Goal: Information Seeking & Learning: Learn about a topic

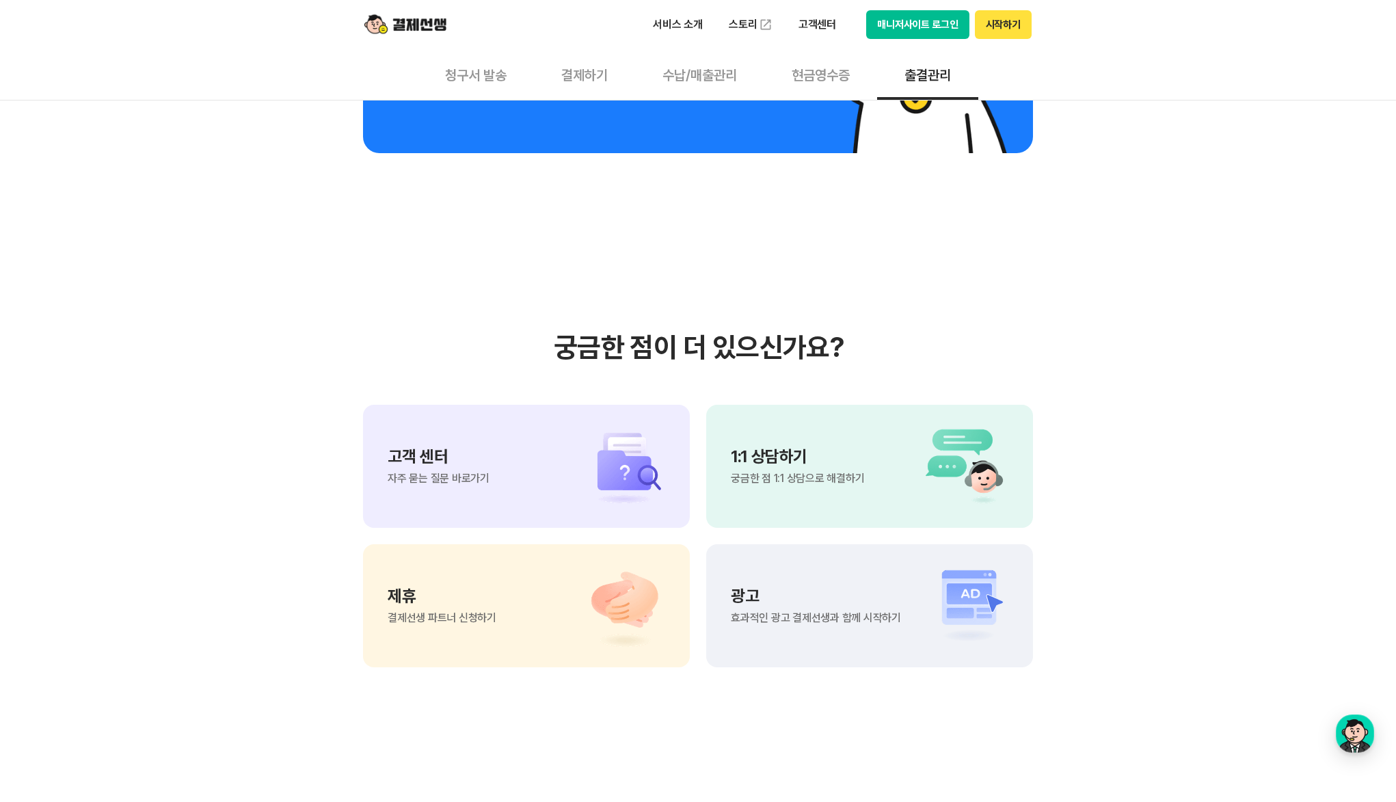
scroll to position [2562, 0]
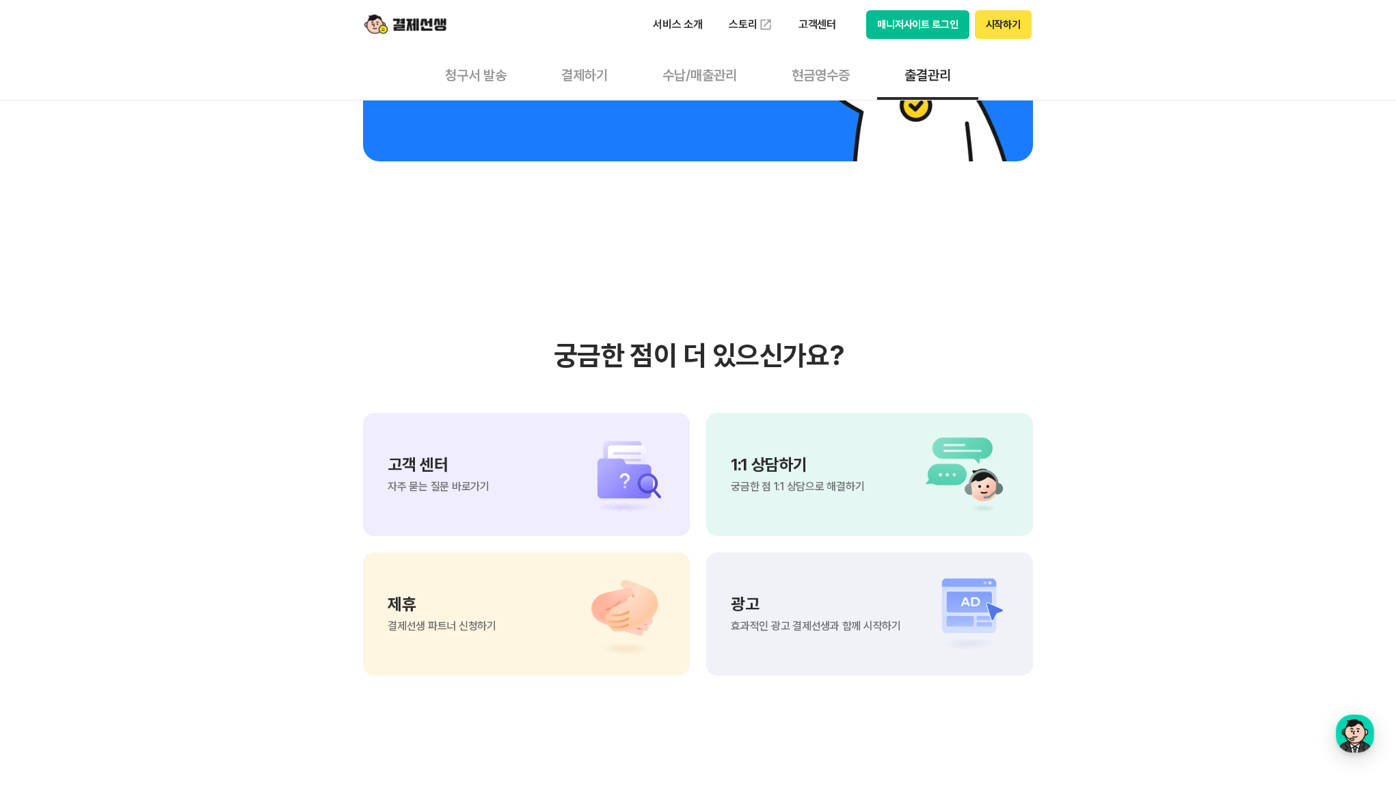
click at [835, 359] on h3 "궁금한 점이 더 있으신가요?" at bounding box center [698, 355] width 670 height 33
drag, startPoint x: 835, startPoint y: 359, endPoint x: 817, endPoint y: 364, distance: 18.4
click at [817, 364] on h3 "궁금한 점이 더 있으신가요?" at bounding box center [698, 355] width 670 height 33
click at [820, 68] on button "현금영수증" at bounding box center [821, 74] width 113 height 51
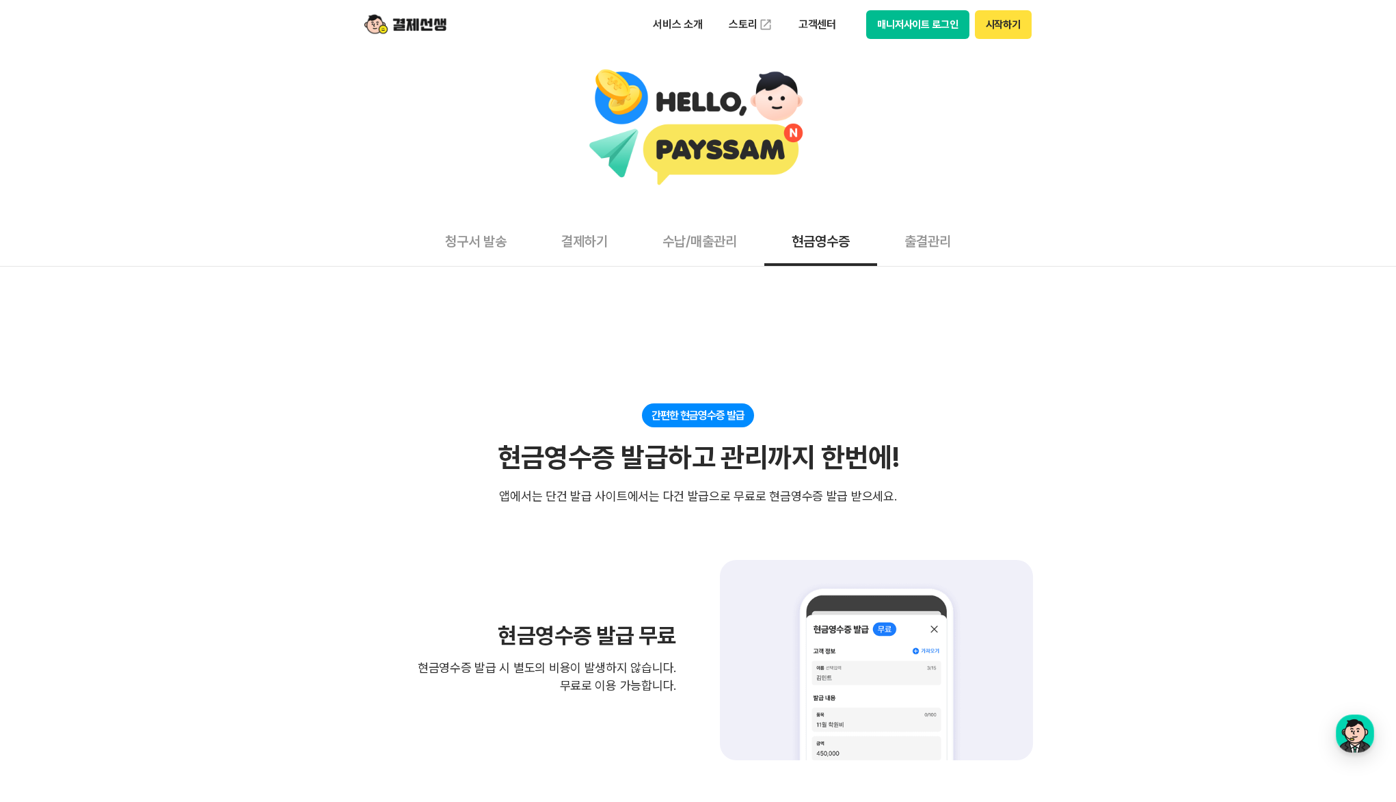
click at [535, 462] on div "현금영수증 발급하고 관리까지 한번에!" at bounding box center [698, 457] width 401 height 33
drag, startPoint x: 535, startPoint y: 462, endPoint x: 661, endPoint y: 417, distance: 133.7
click at [661, 417] on div "간편한 현금영수증 발급 현금영수증 발급하고 관리까지 한번에! 현금영수증 발급하고 관리까지 한번에! 앱에서는 단건 발급 사이트에서는 다건 발급으…" at bounding box center [698, 454] width 670 height 102
click at [661, 417] on div "간편한 현금영수증 발급" at bounding box center [698, 415] width 112 height 24
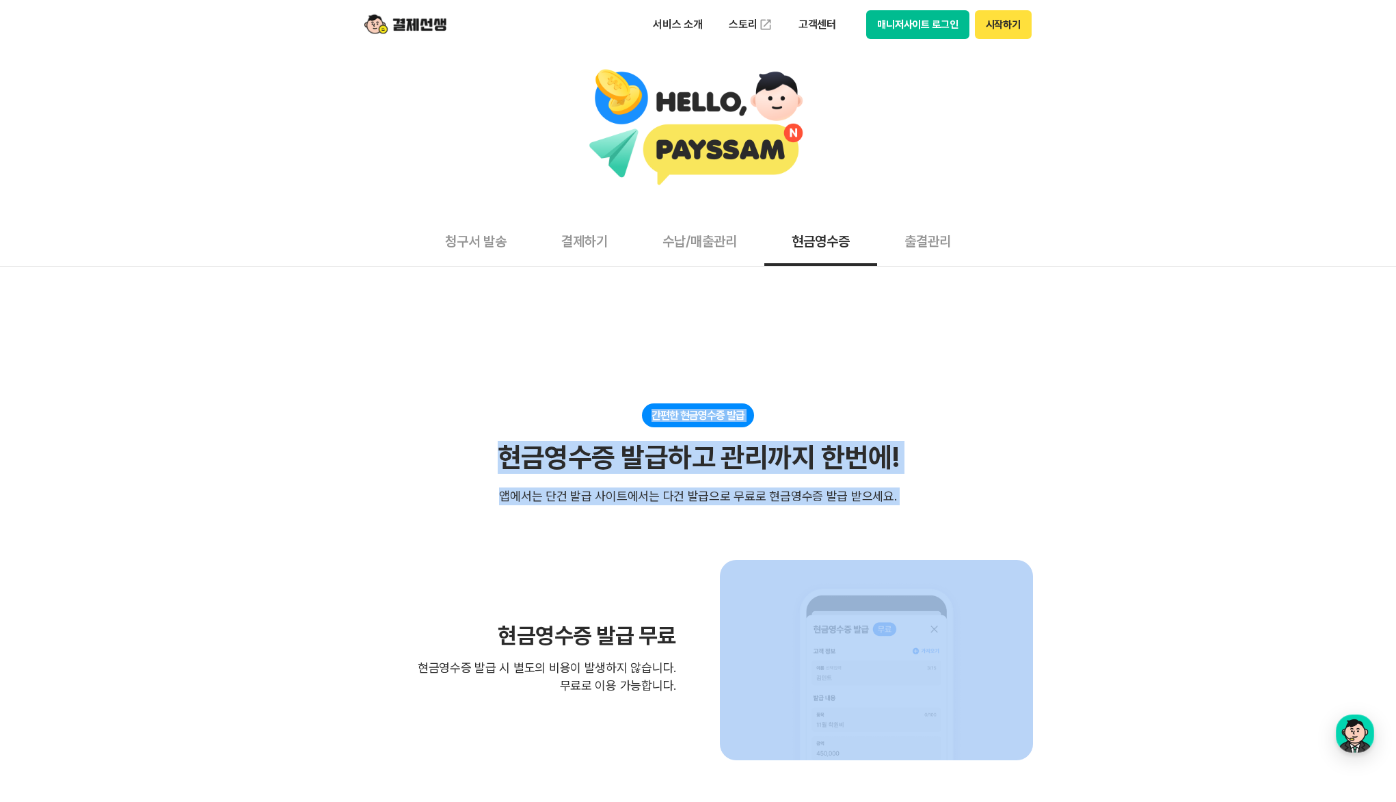
drag, startPoint x: 661, startPoint y: 417, endPoint x: 894, endPoint y: 492, distance: 244.8
click at [894, 492] on div "간편한 현금영수증 발급 현금영수증 발급하고 관리까지 한번에! 현금영수증 발급하고 관리까지 한번에! 앱에서는 단건 발급 사이트에서는 다건 발급으…" at bounding box center [698, 454] width 670 height 102
drag, startPoint x: 894, startPoint y: 492, endPoint x: 607, endPoint y: 403, distance: 301.1
click at [580, 409] on div "간편한 현금영수증 발급 현금영수증 발급하고 관리까지 한번에! 현금영수증 발급하고 관리까지 한번에! 앱에서는 단건 발급 사이트에서는 다건 발급으…" at bounding box center [698, 454] width 670 height 102
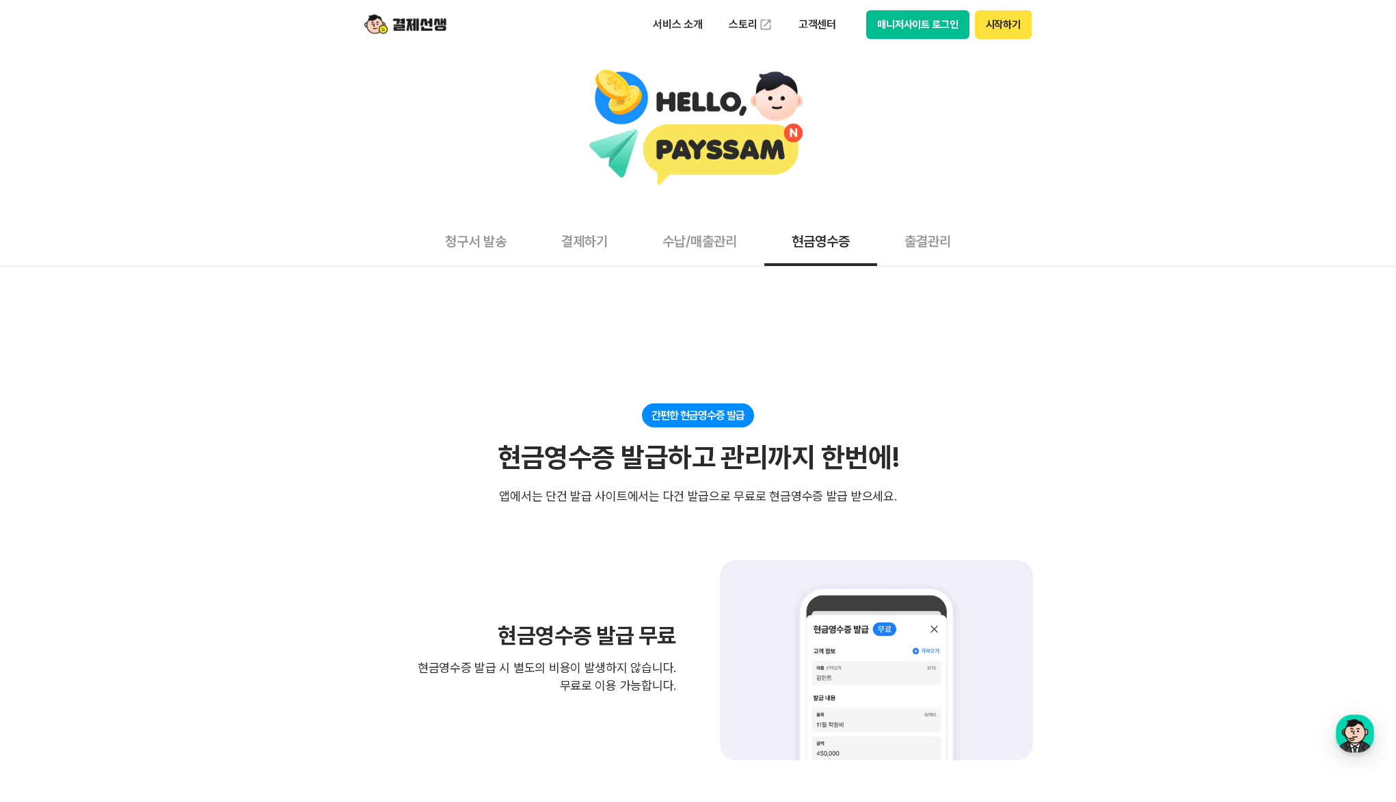
click at [612, 403] on main "청구서 발송 결제하기 수납/매출관리 현금영수증 출결관리 간편한 현금영수증 발급 현금영수증 발급하고 관리까지 한번에! 현금영수증 발급하고 관리까…" at bounding box center [698, 786] width 1396 height 1475
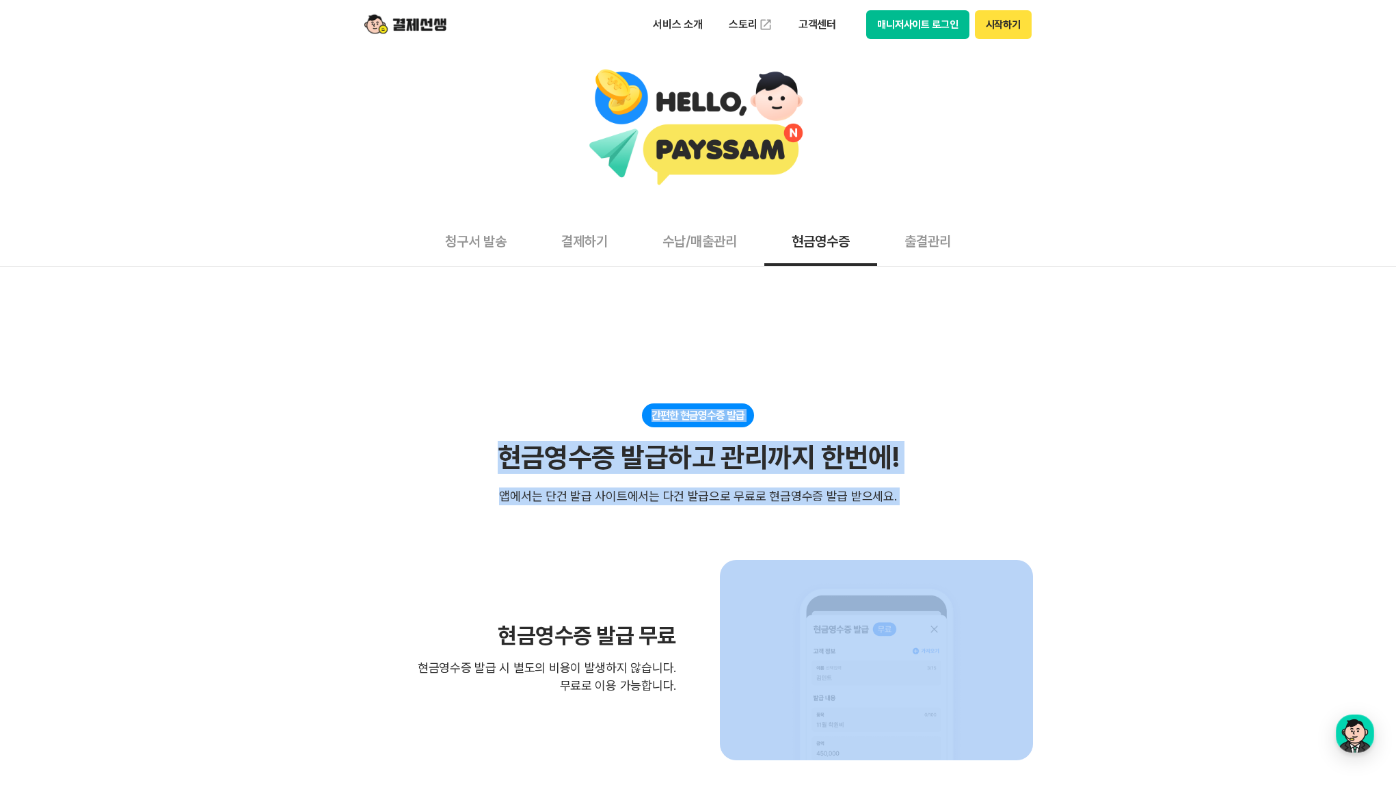
drag, startPoint x: 612, startPoint y: 403, endPoint x: 907, endPoint y: 494, distance: 308.4
click at [907, 494] on main "청구서 발송 결제하기 수납/매출관리 현금영수증 출결관리 간편한 현금영수증 발급 현금영수증 발급하고 관리까지 한번에! 현금영수증 발급하고 관리까…" at bounding box center [698, 786] width 1396 height 1475
click at [907, 494] on div "간편한 현금영수증 발급 현금영수증 발급하고 관리까지 한번에! 현금영수증 발급하고 관리까지 한번에! 앱에서는 단건 발급 사이트에서는 다건 발급으…" at bounding box center [698, 454] width 670 height 102
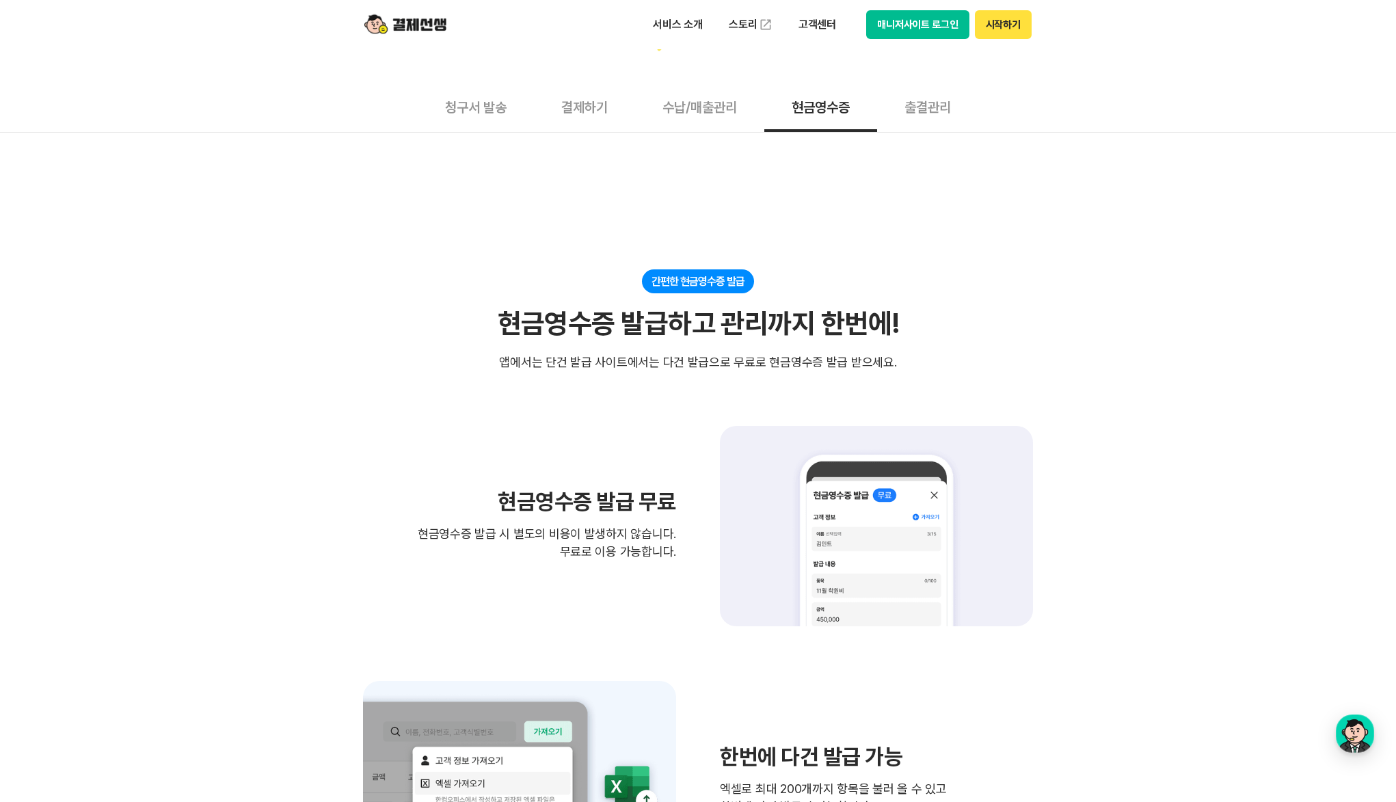
scroll to position [137, 0]
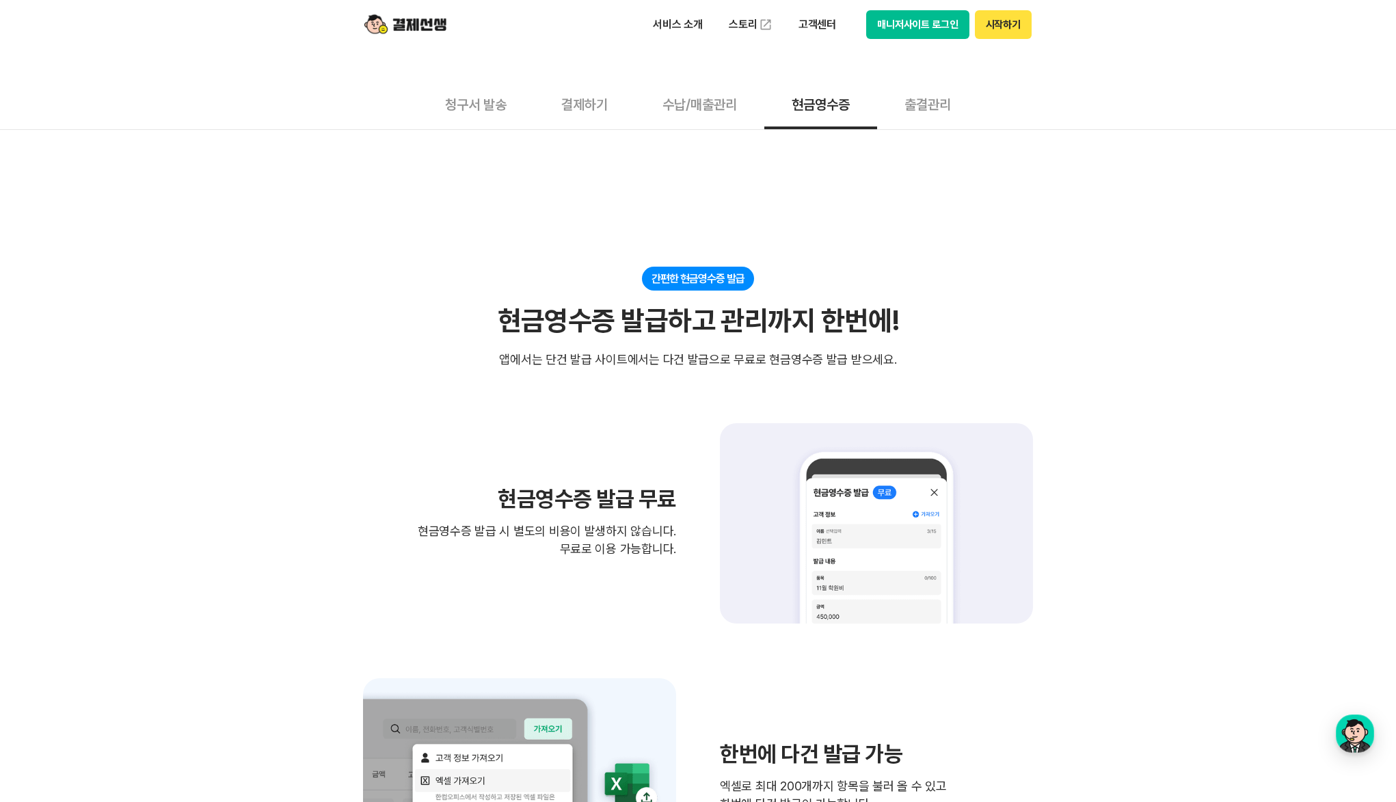
click at [501, 502] on h3 "현금영수증 발급 무료" at bounding box center [519, 499] width 313 height 22
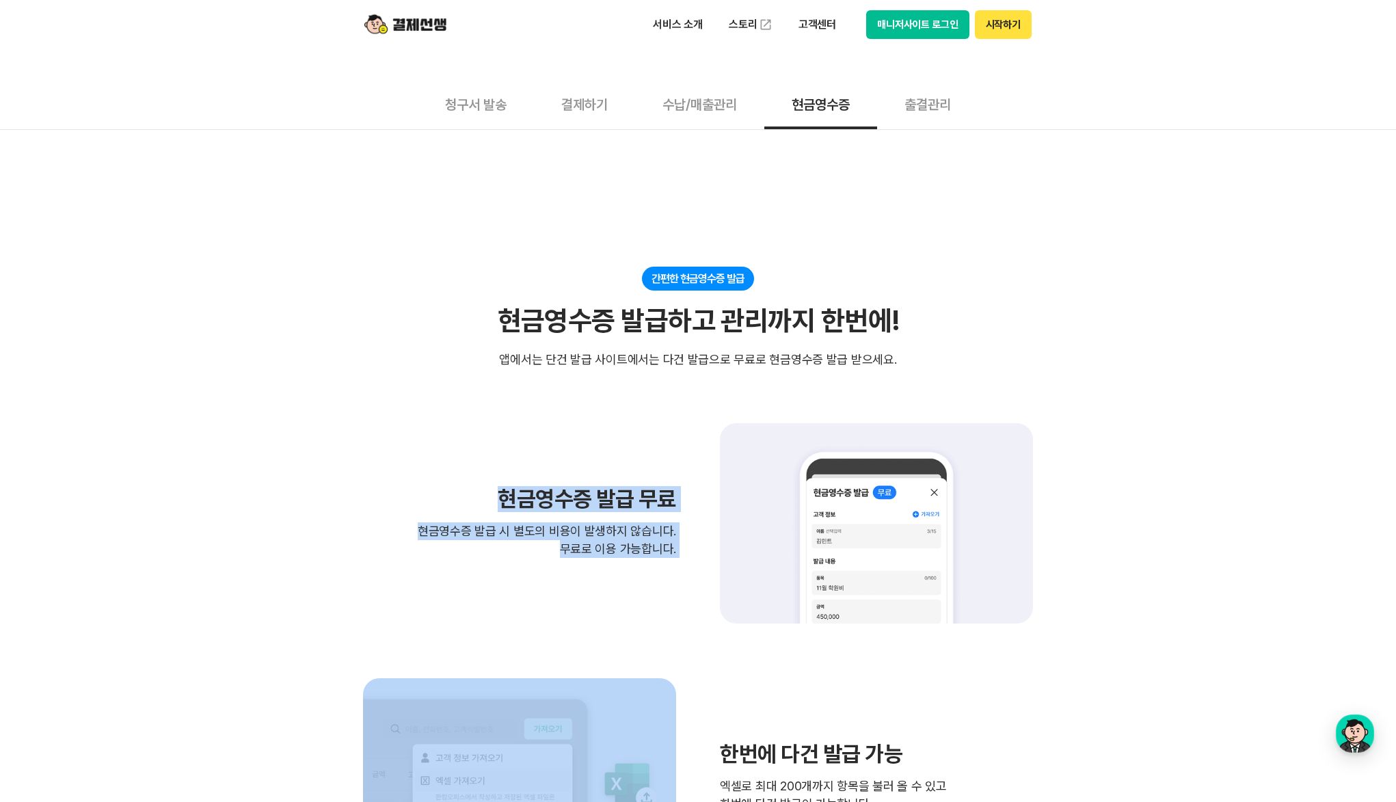
drag, startPoint x: 501, startPoint y: 502, endPoint x: 692, endPoint y: 556, distance: 199.0
click at [692, 556] on div "현금영수증 발급 무료 현금영수증 발급 시 별도의 비용이 발생하지 않습니다. 무료로 이용 가능합니다." at bounding box center [698, 523] width 670 height 200
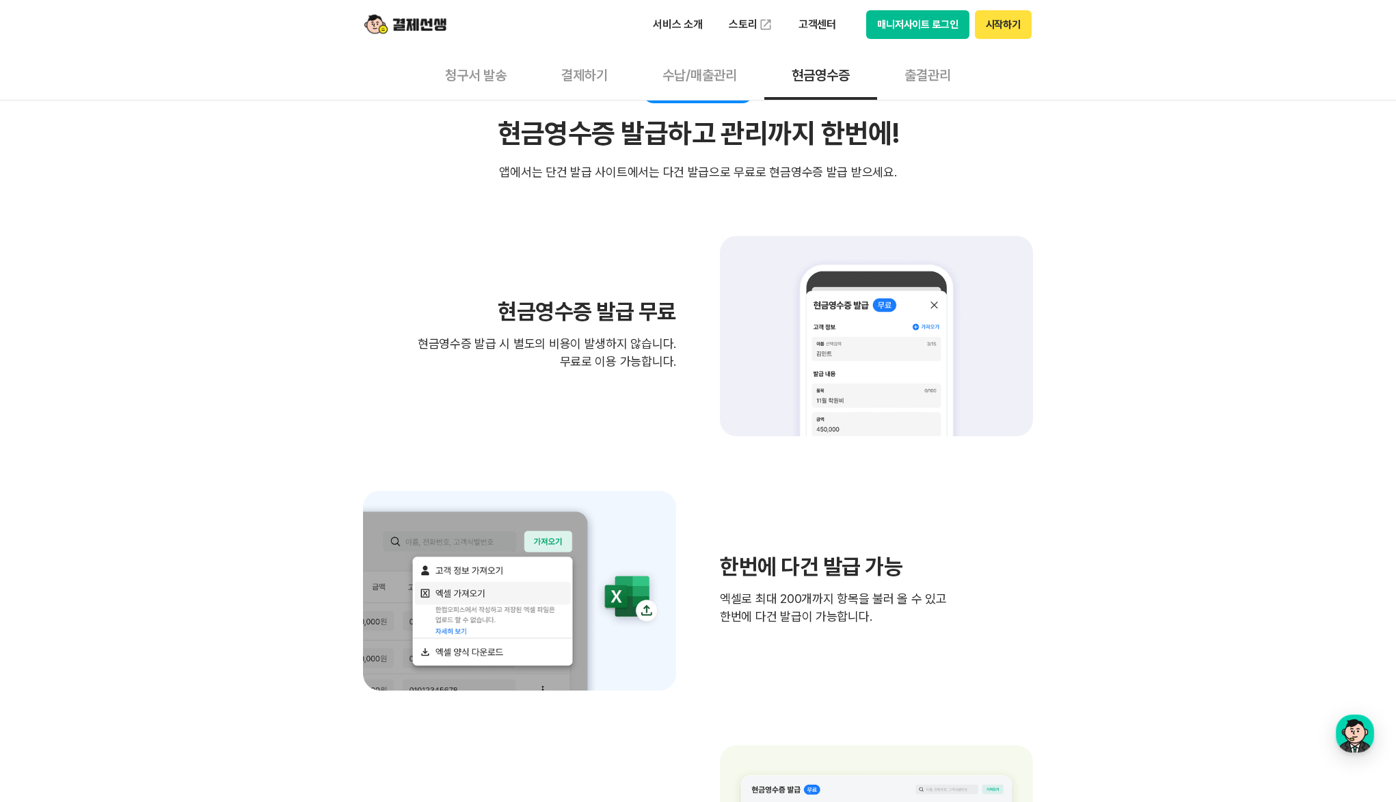
scroll to position [410, 0]
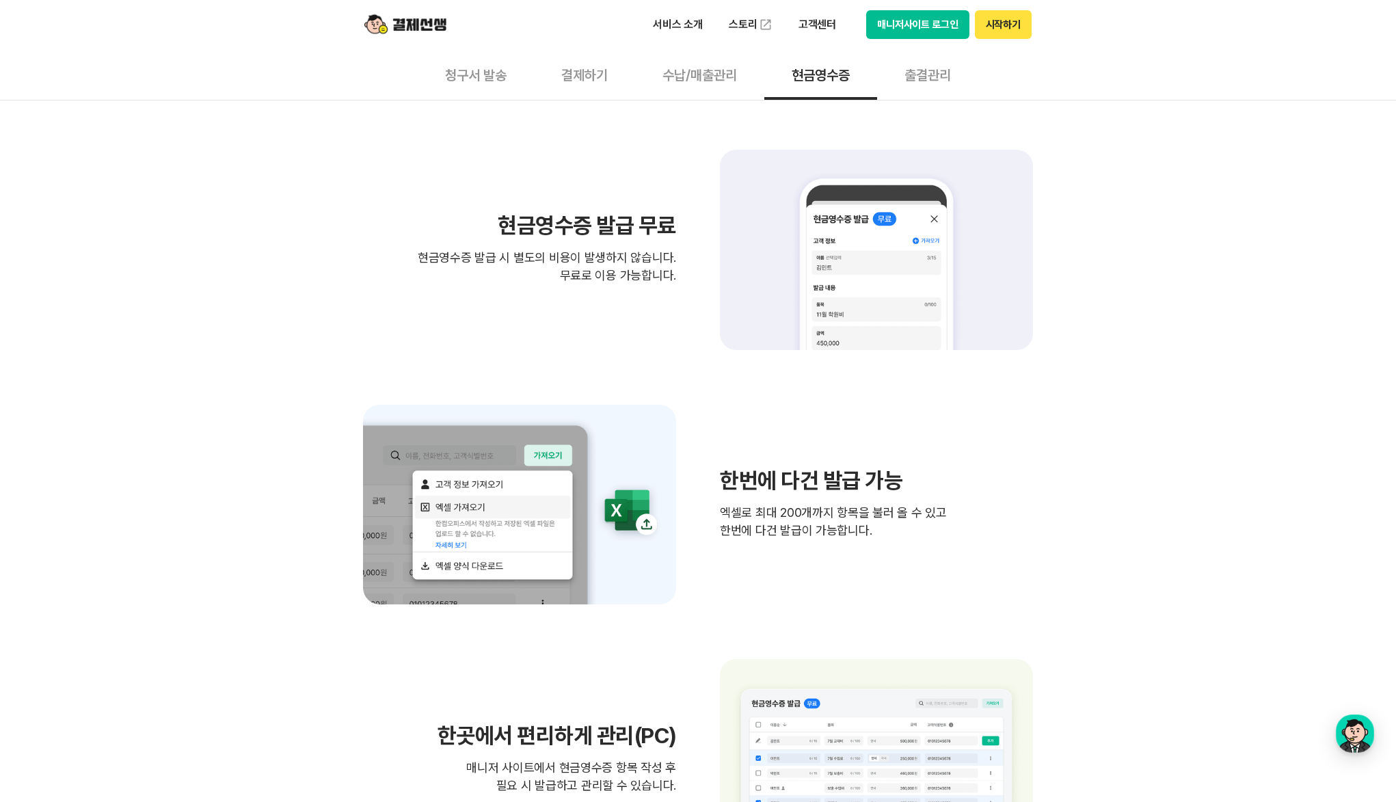
click at [716, 491] on div "한번에 다건 발급 가능 엑셀로 최대 200개까지 항목을 불러 올 수 있고 한번에 다건 발급이 가능합니다." at bounding box center [698, 505] width 670 height 200
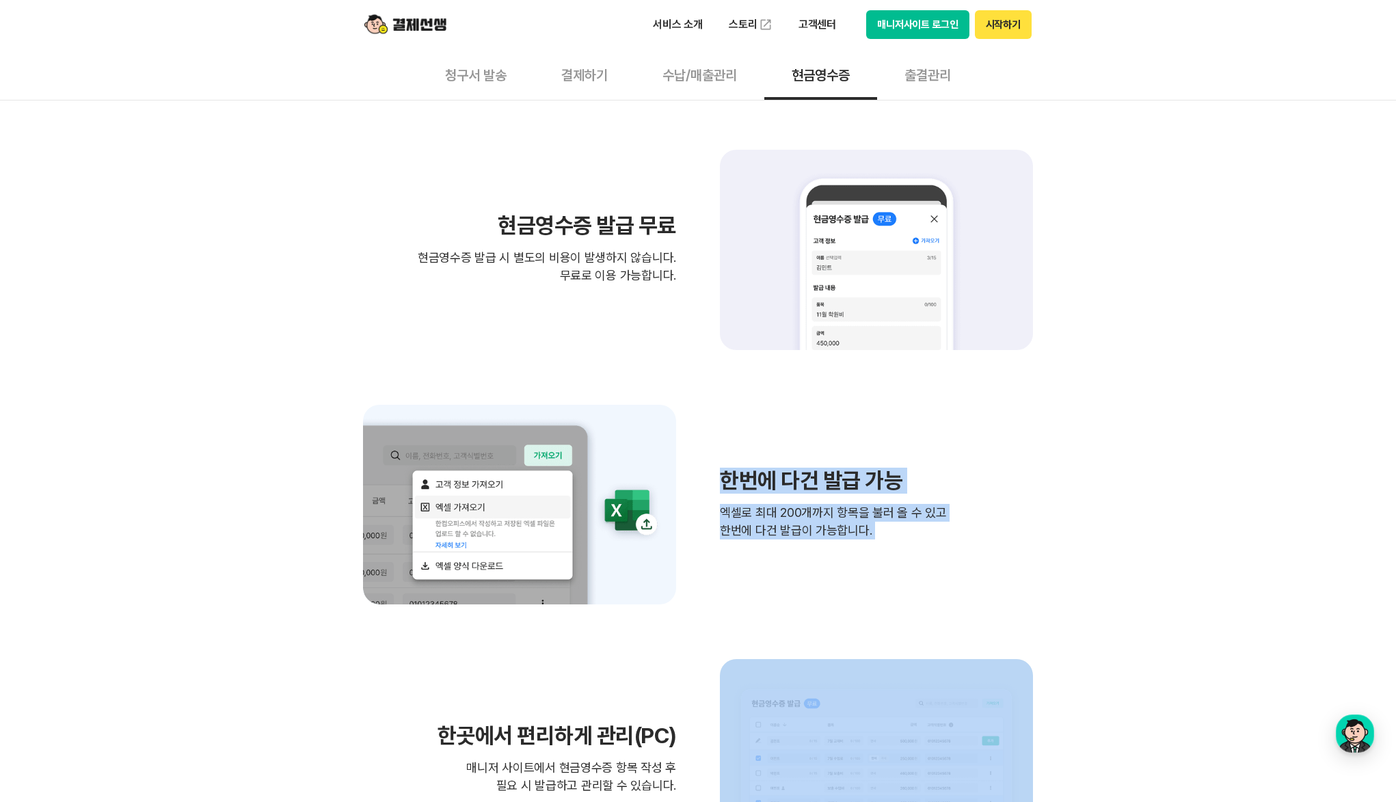
drag, startPoint x: 716, startPoint y: 491, endPoint x: 881, endPoint y: 527, distance: 169.3
click at [881, 527] on div "한번에 다건 발급 가능 엑셀로 최대 200개까지 항목을 불러 올 수 있고 한번에 다건 발급이 가능합니다." at bounding box center [698, 505] width 670 height 200
click at [881, 527] on p "엑셀로 최대 200개까지 항목을 불러 올 수 있고 한번에 다건 발급이 가능합니다." at bounding box center [876, 522] width 313 height 36
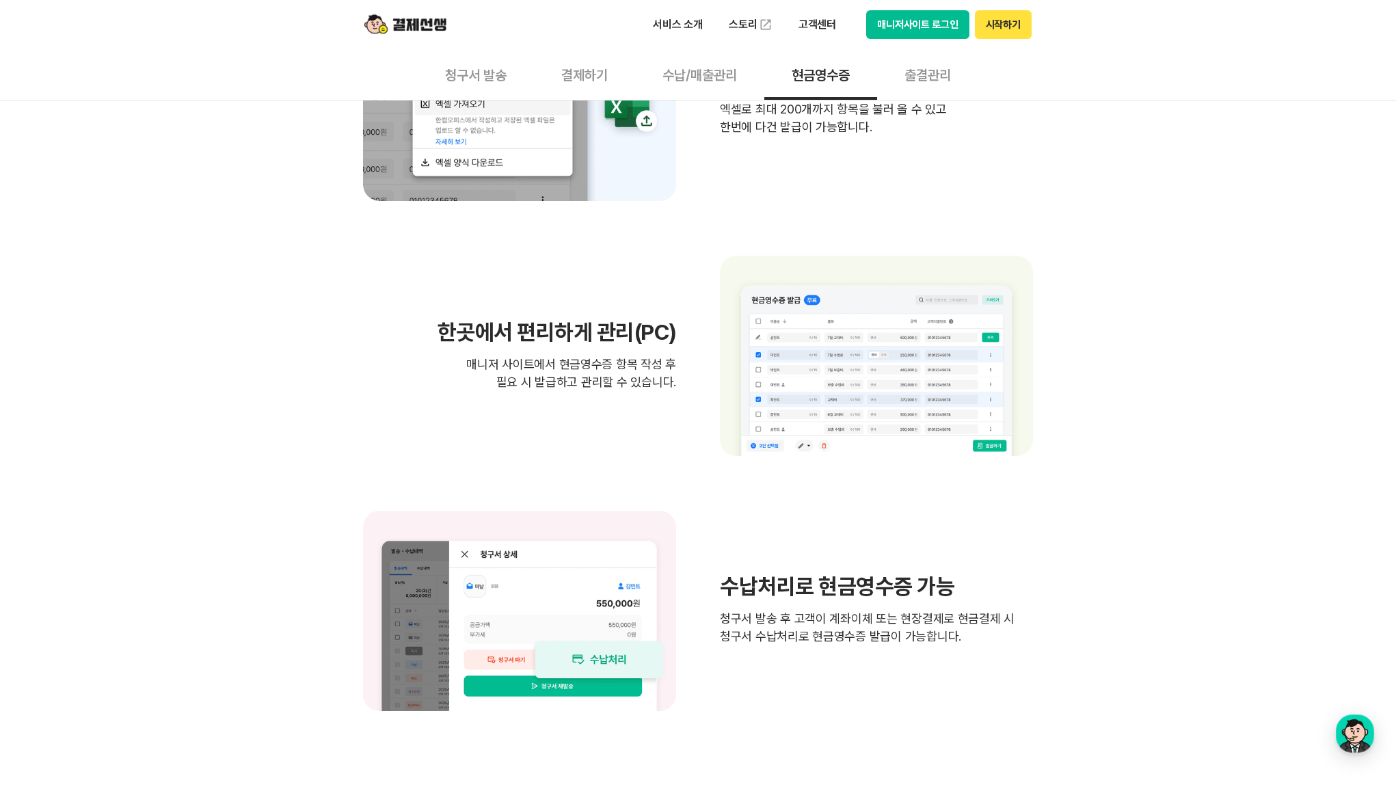
scroll to position [821, 0]
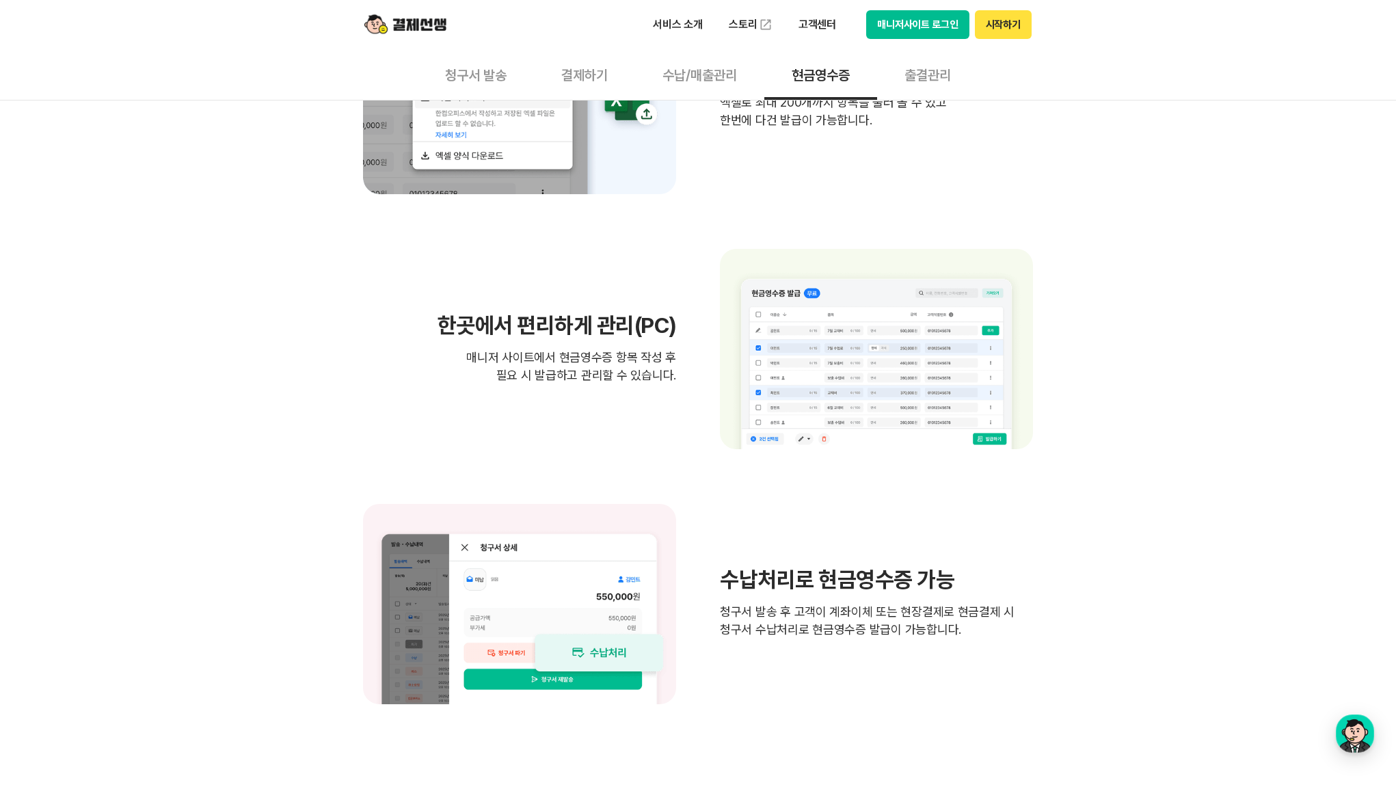
click at [713, 576] on div "수납처리로 현금영수증 가능 청구서 발송 후 고객이 계좌이체 또는 현장결제로 현금결제 시 청구서 수납처리로 현금영수증 발급이 가능합니다." at bounding box center [698, 604] width 670 height 200
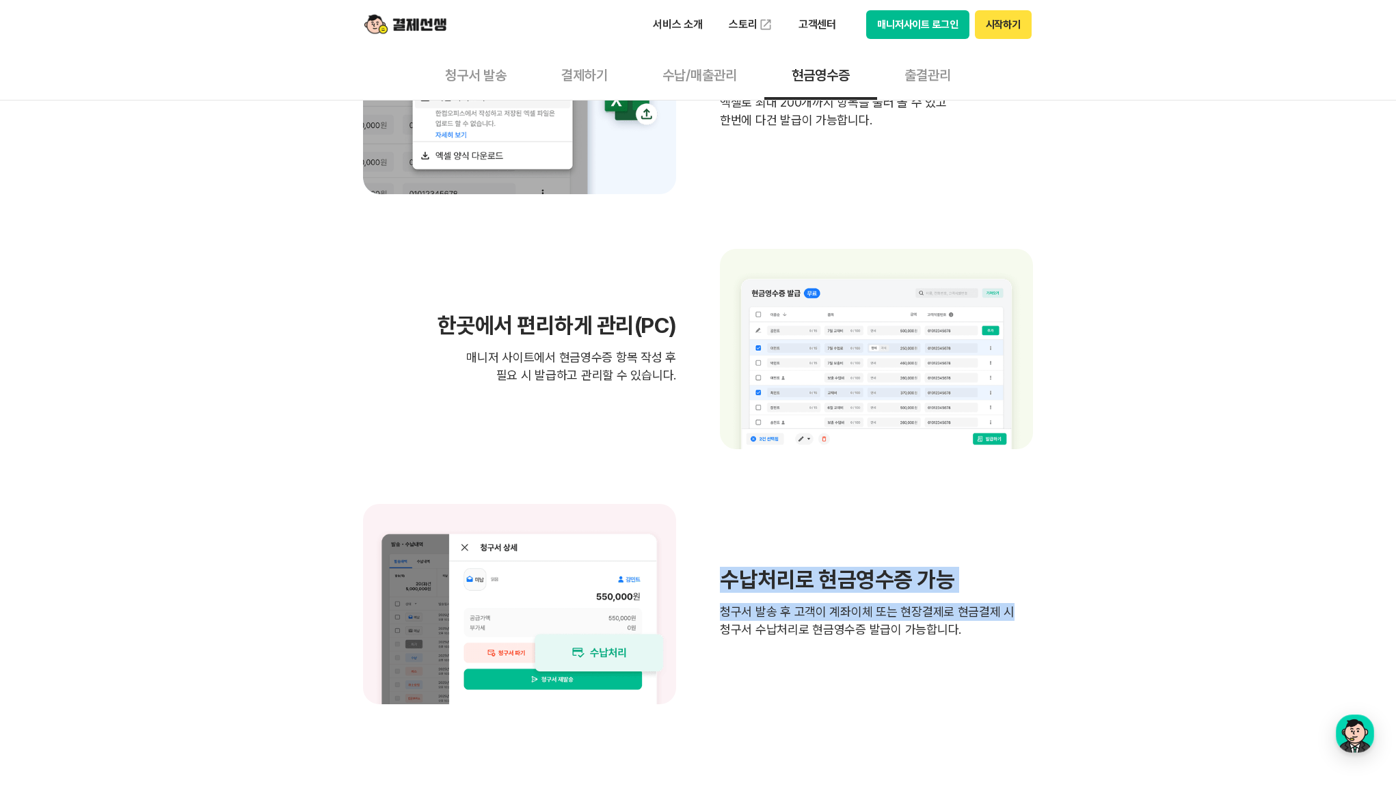
drag, startPoint x: 713, startPoint y: 576, endPoint x: 1026, endPoint y: 620, distance: 316.1
click at [1026, 620] on div "수납처리로 현금영수증 가능 청구서 발송 후 고객이 계좌이체 또는 현장결제로 현금결제 시 청구서 수납처리로 현금영수증 발급이 가능합니다." at bounding box center [698, 604] width 670 height 200
click at [1026, 620] on p "청구서 발송 후 고객이 계좌이체 또는 현장결제로 현금결제 시 청구서 수납처리로 현금영수증 발급이 가능합니다." at bounding box center [876, 621] width 313 height 36
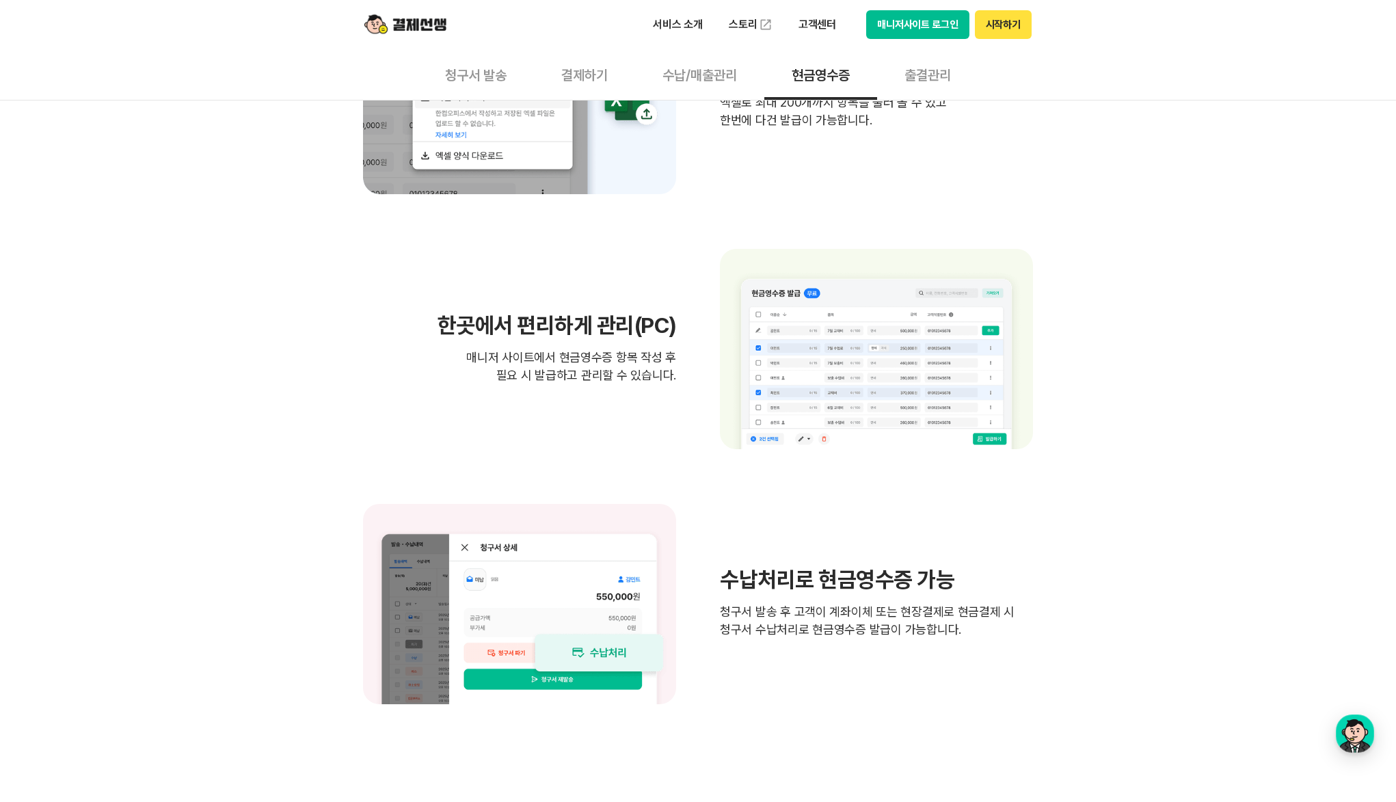
click at [1016, 622] on p "청구서 발송 후 고객이 계좌이체 또는 현장결제로 현금결제 시 청구서 수납처리로 현금영수증 발급이 가능합니다." at bounding box center [876, 621] width 313 height 36
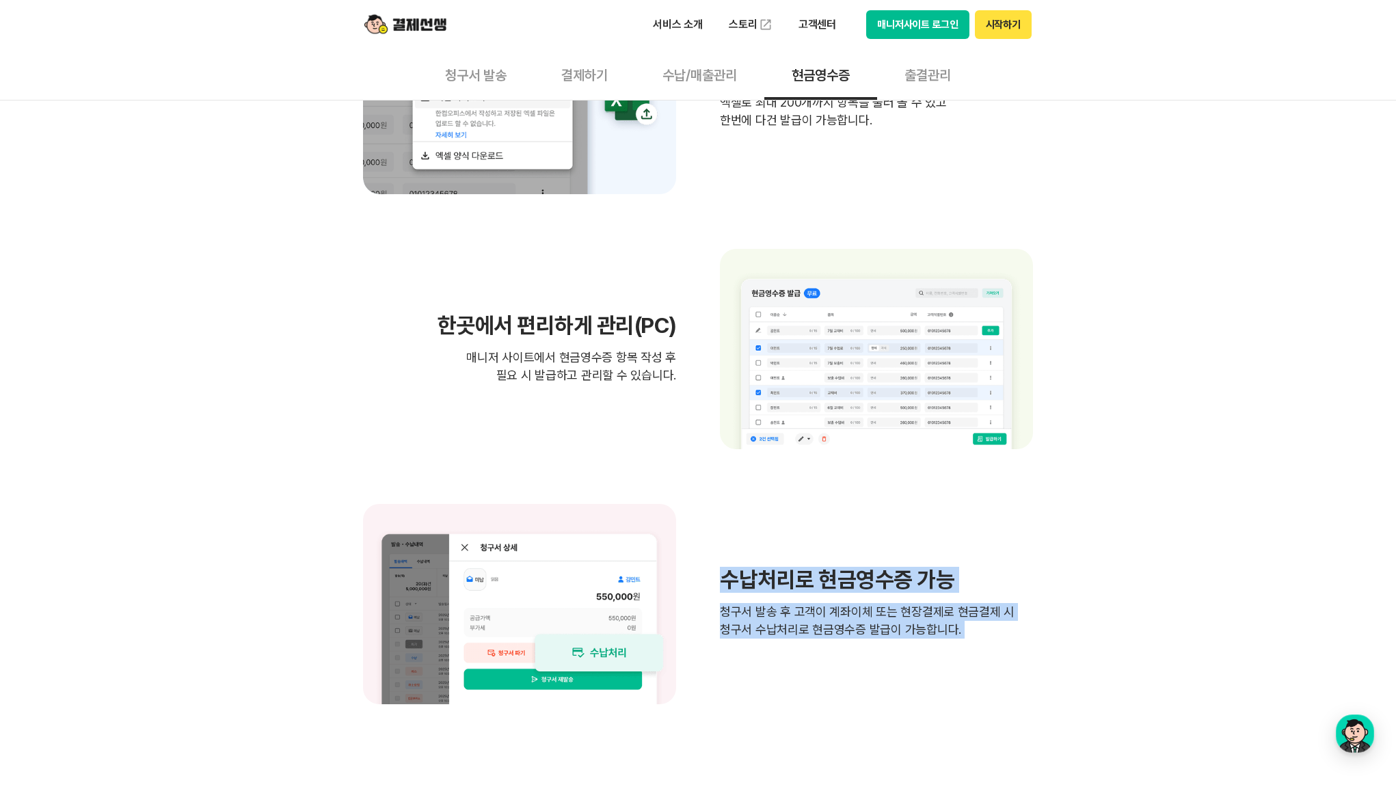
drag, startPoint x: 1016, startPoint y: 622, endPoint x: 731, endPoint y: 566, distance: 290.0
click at [731, 566] on div "수납처리로 현금영수증 가능 청구서 발송 후 고객이 계좌이체 또는 현장결제로 현금결제 시 청구서 수납처리로 현금영수증 발급이 가능합니다." at bounding box center [698, 604] width 670 height 200
drag, startPoint x: 731, startPoint y: 566, endPoint x: 967, endPoint y: 631, distance: 244.5
click at [967, 631] on div "수납처리로 현금영수증 가능 청구서 발송 후 고객이 계좌이체 또는 현장결제로 현금결제 시 청구서 수납처리로 현금영수증 발급이 가능합니다." at bounding box center [698, 604] width 670 height 200
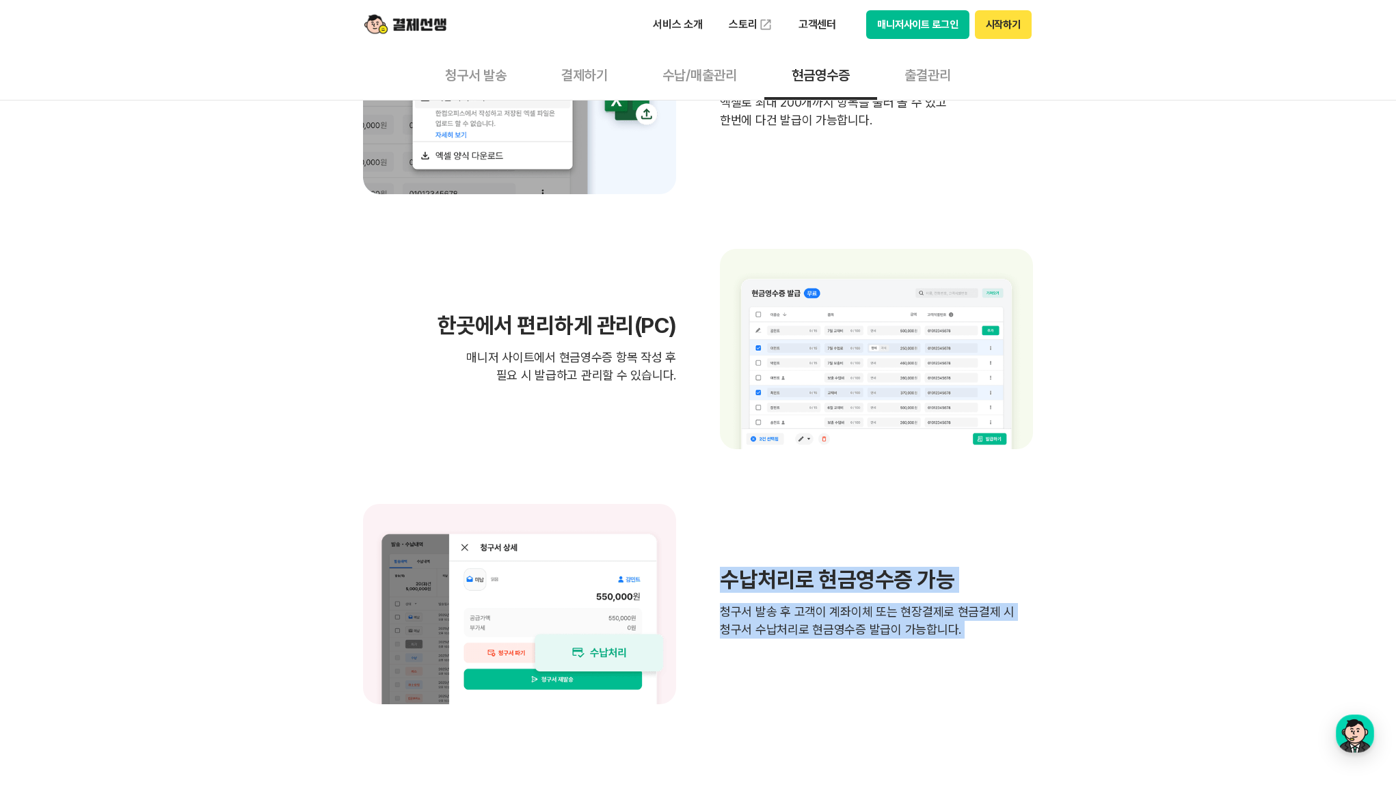
click at [967, 631] on p "청구서 발송 후 고객이 계좌이체 또는 현장결제로 현금결제 시 청구서 수납처리로 현금영수증 발급이 가능합니다." at bounding box center [876, 621] width 313 height 36
drag, startPoint x: 967, startPoint y: 631, endPoint x: 724, endPoint y: 557, distance: 254.2
click at [724, 557] on div "수납처리로 현금영수증 가능 청구서 발송 후 고객이 계좌이체 또는 현장결제로 현금결제 시 청구서 수납처리로 현금영수증 발급이 가능합니다." at bounding box center [698, 604] width 670 height 200
drag, startPoint x: 724, startPoint y: 557, endPoint x: 996, endPoint y: 636, distance: 284.0
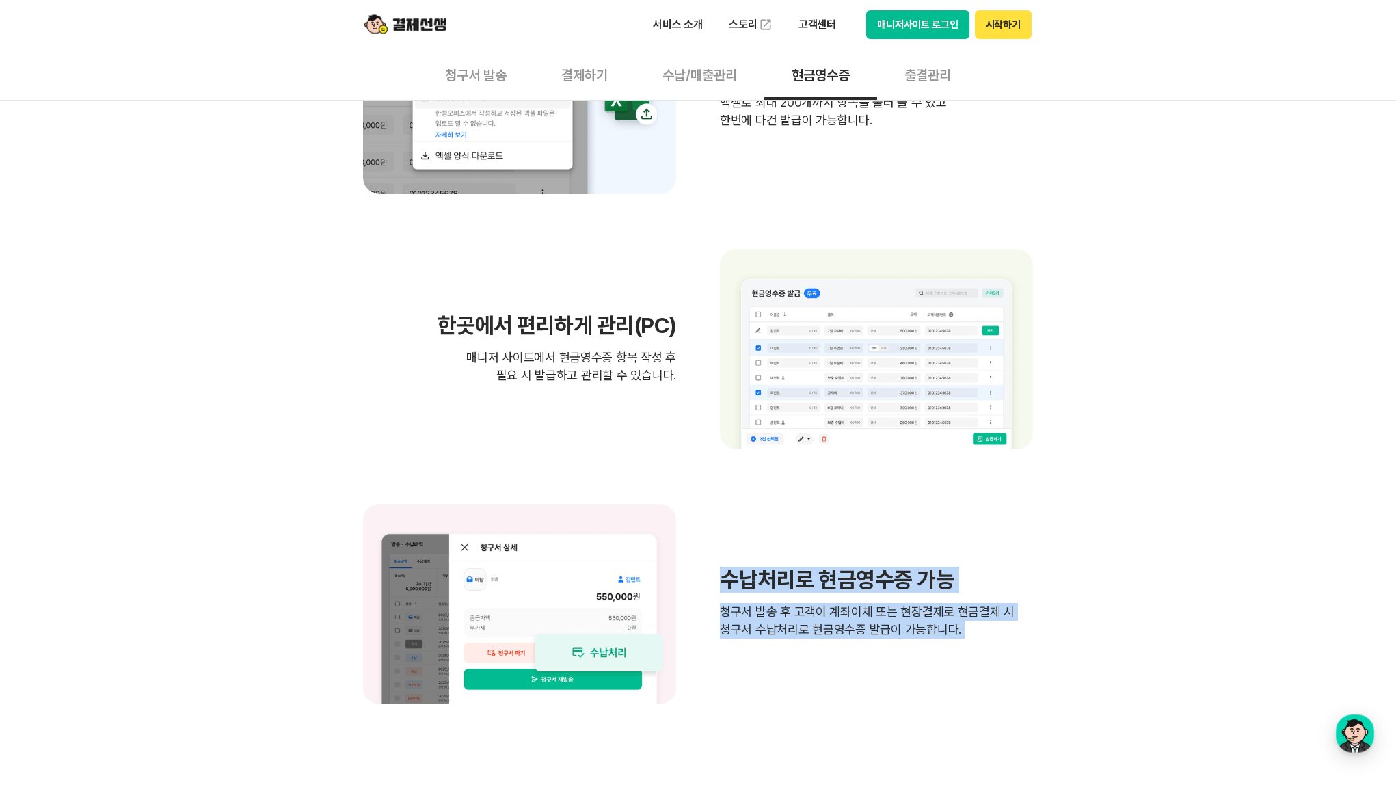
click at [996, 636] on div "수납처리로 현금영수증 가능 청구서 발송 후 고객이 계좌이체 또는 현장결제로 현금결제 시 청구서 수납처리로 현금영수증 발급이 가능합니다." at bounding box center [698, 604] width 670 height 200
click at [996, 636] on p "청구서 발송 후 고객이 계좌이체 또는 현장결제로 현금결제 시 청구서 수납처리로 현금영수증 발급이 가능합니다." at bounding box center [876, 621] width 313 height 36
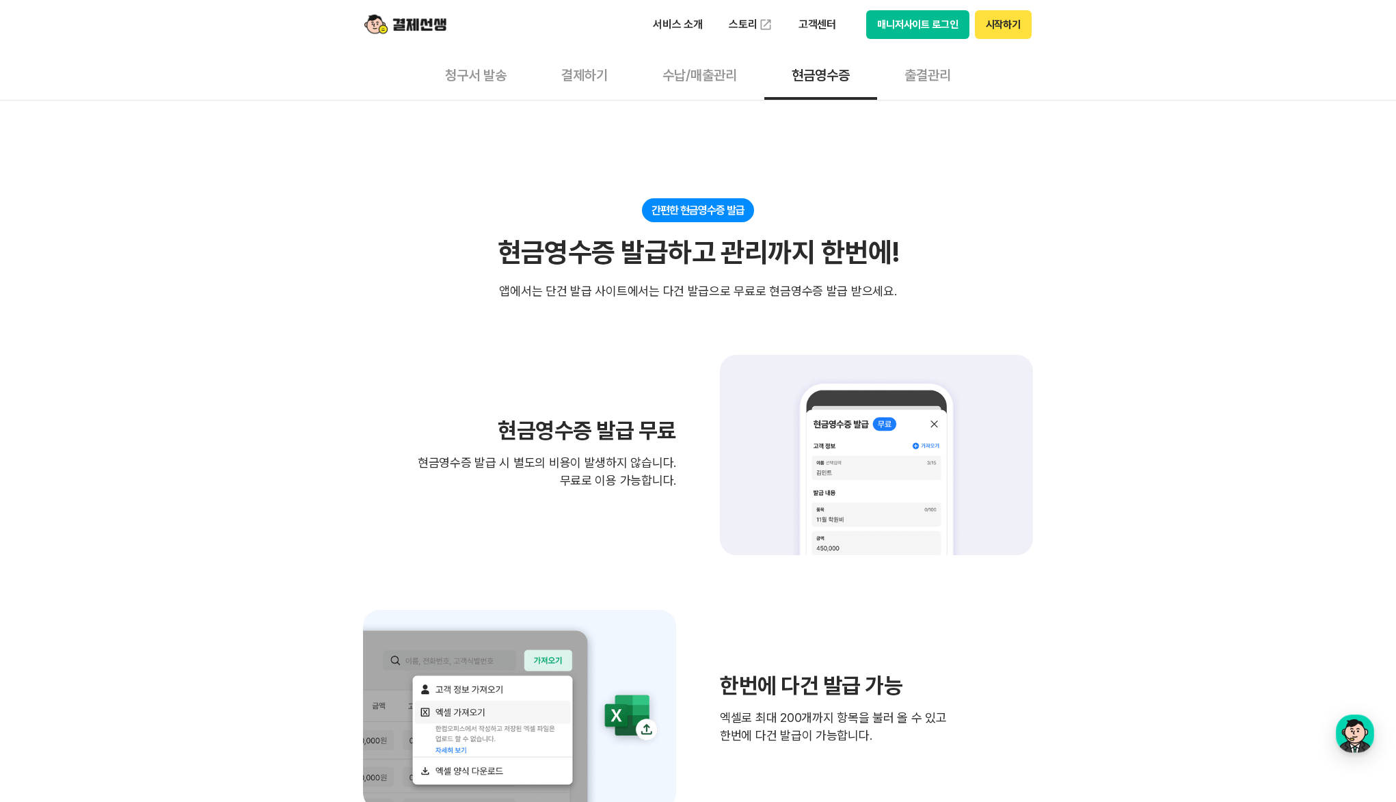
scroll to position [0, 0]
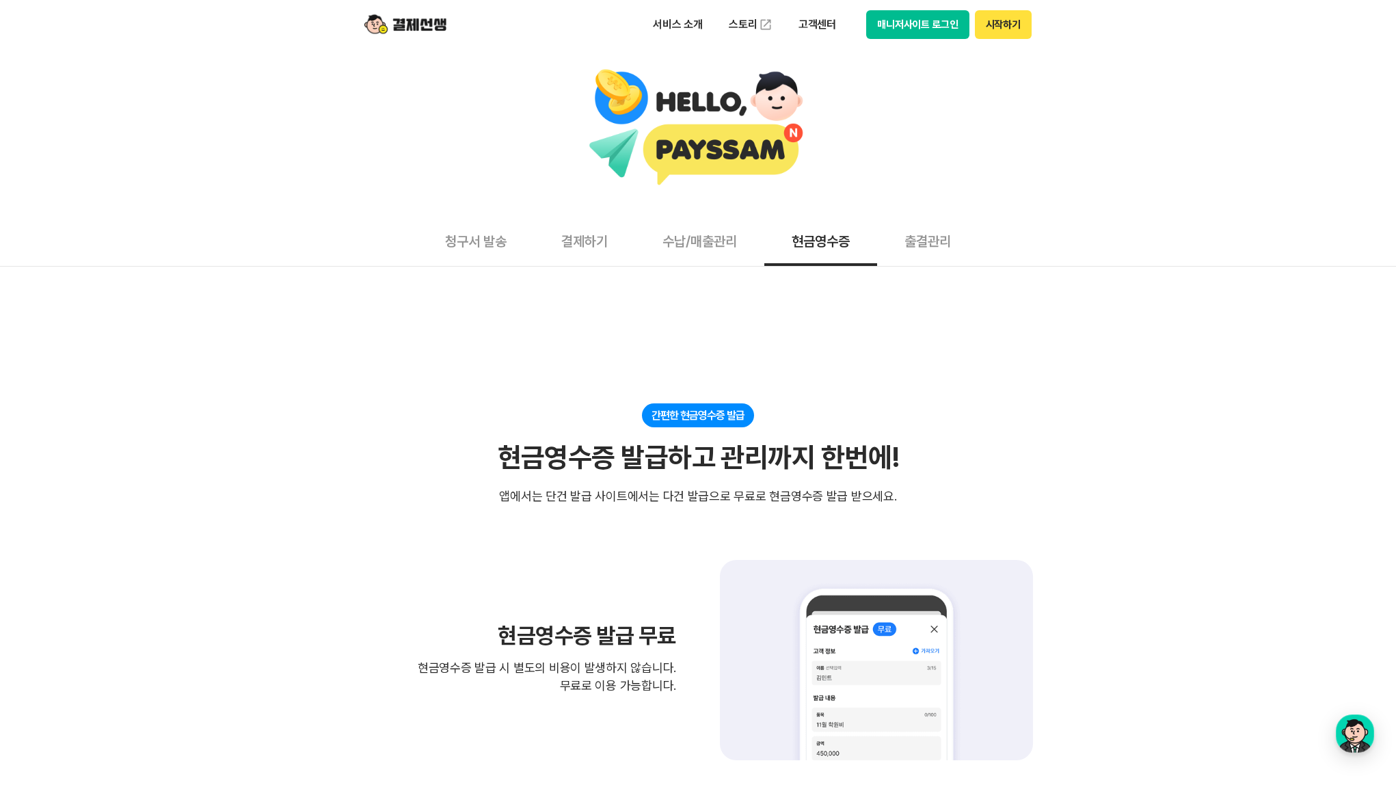
click at [704, 236] on button "수납/매출관리" at bounding box center [699, 240] width 129 height 51
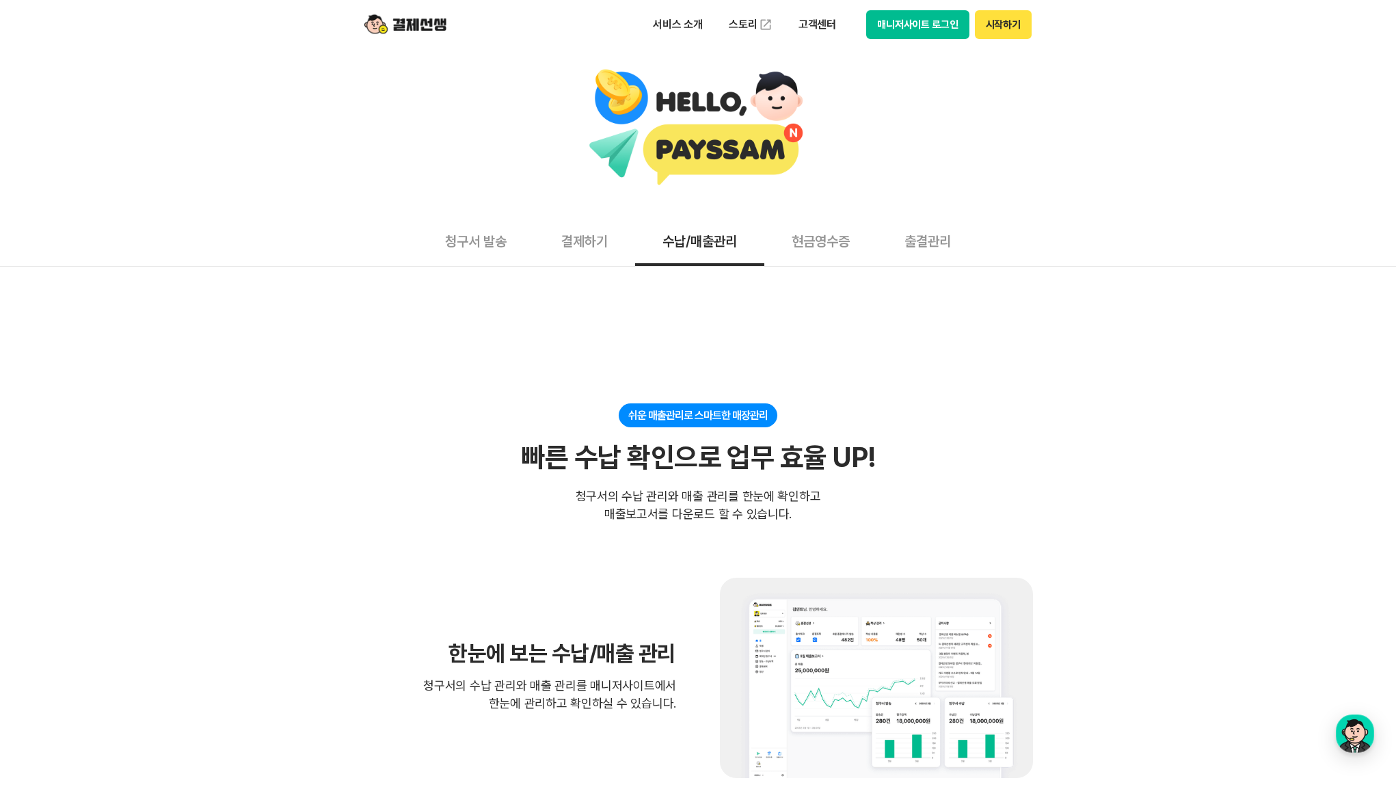
click at [589, 239] on button "결제하기" at bounding box center [584, 240] width 101 height 51
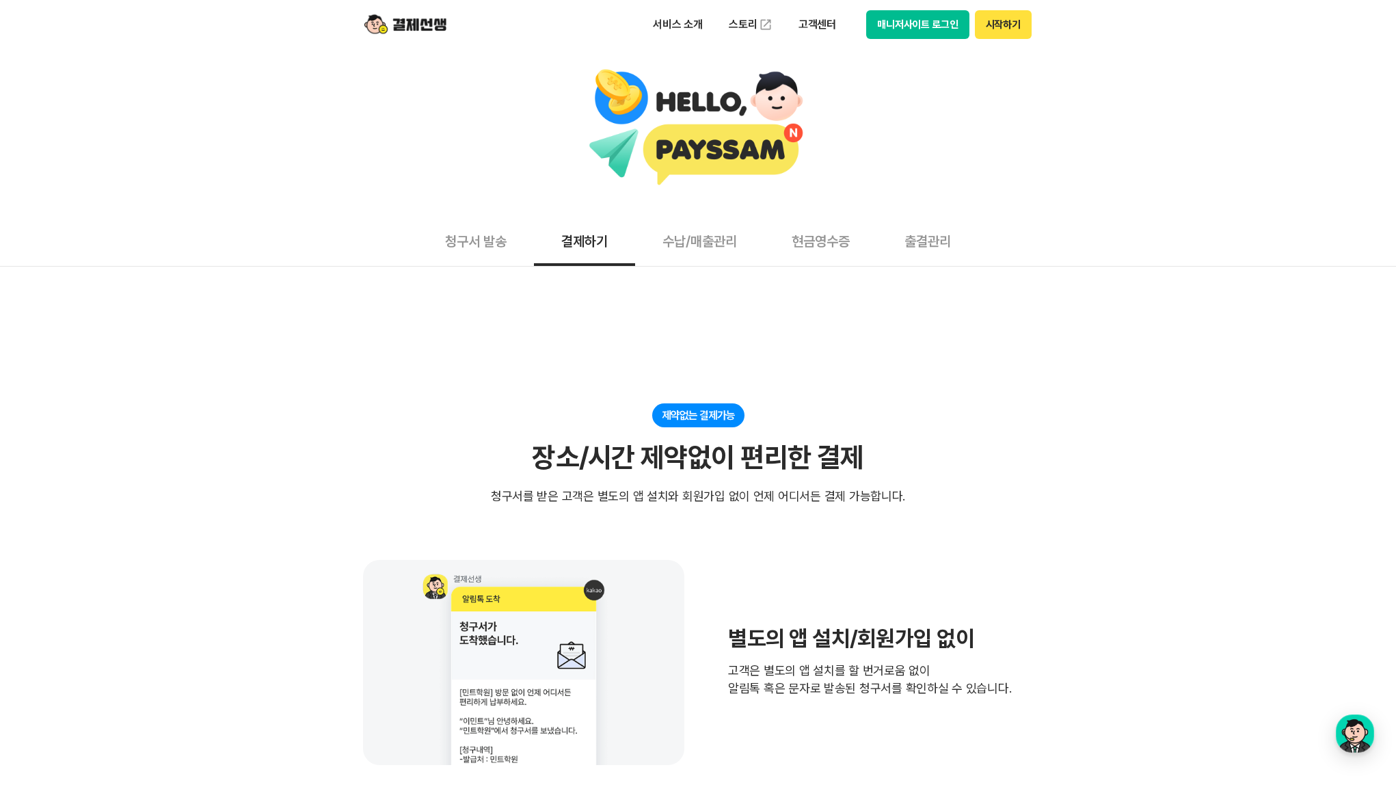
click at [996, 30] on button "시작하기" at bounding box center [1003, 24] width 57 height 29
